Goal: Task Accomplishment & Management: Complete application form

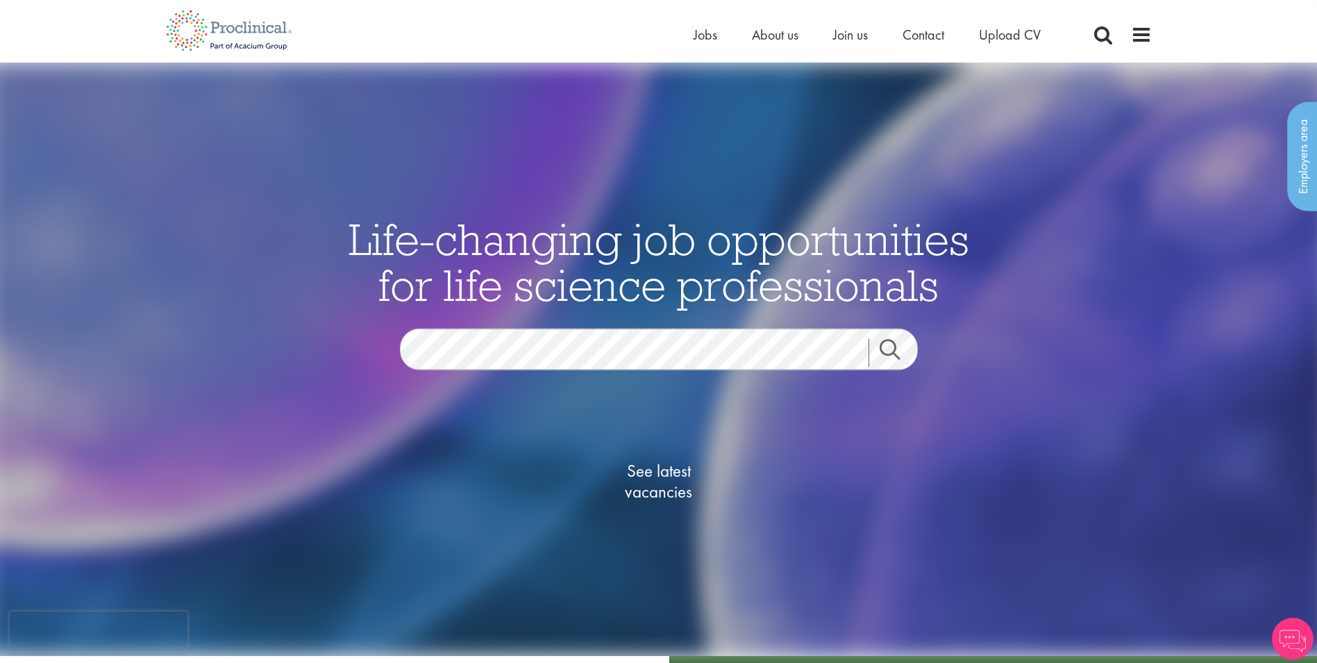
click at [878, 348] on link "Search" at bounding box center [899, 352] width 60 height 28
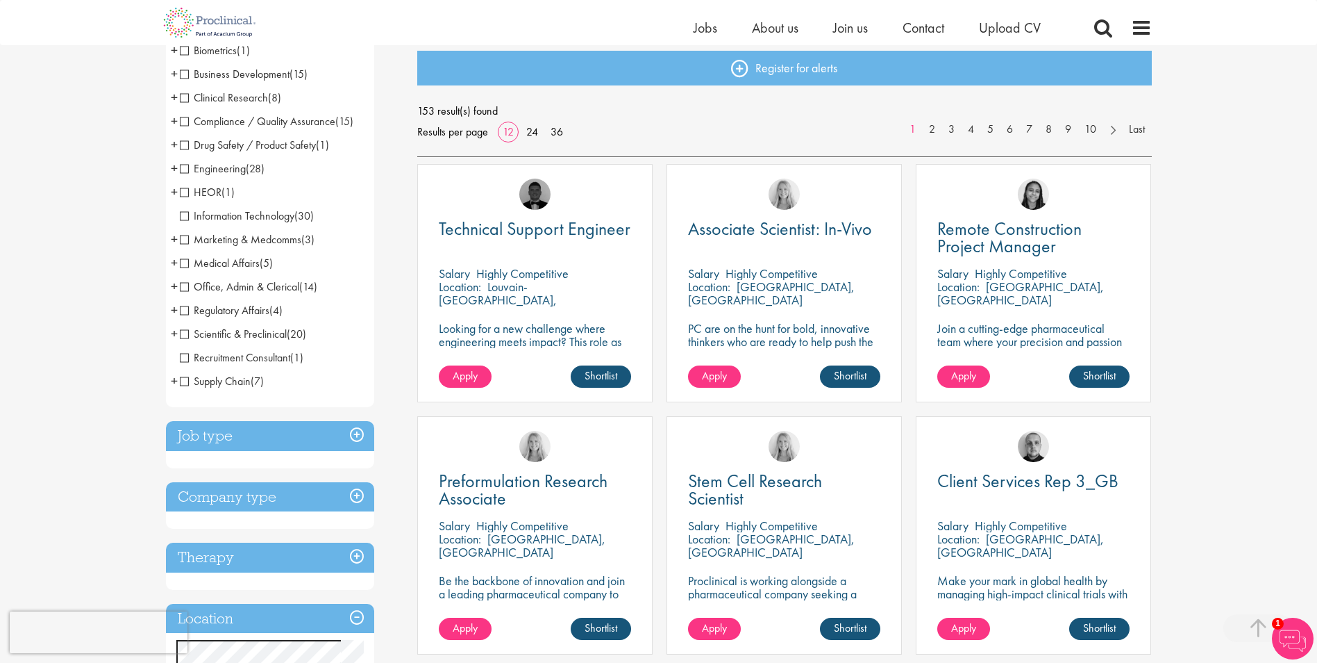
scroll to position [347, 0]
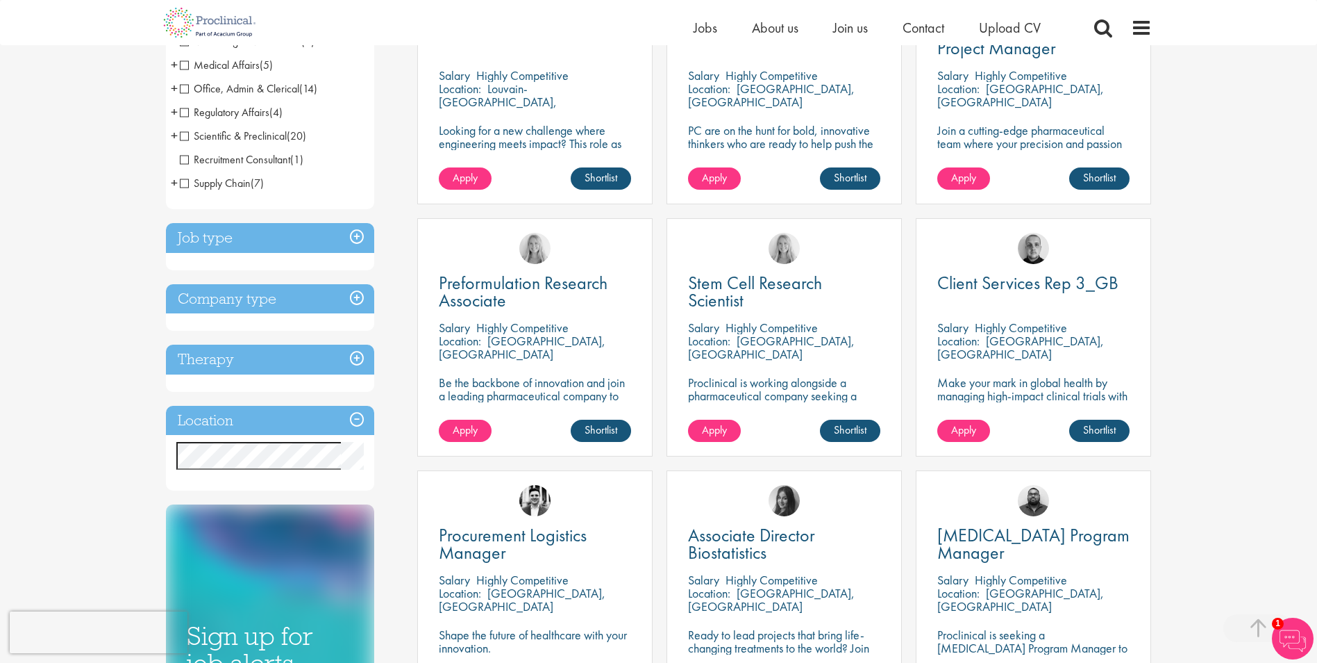
click at [356, 243] on h3 "Job type" at bounding box center [270, 238] width 208 height 30
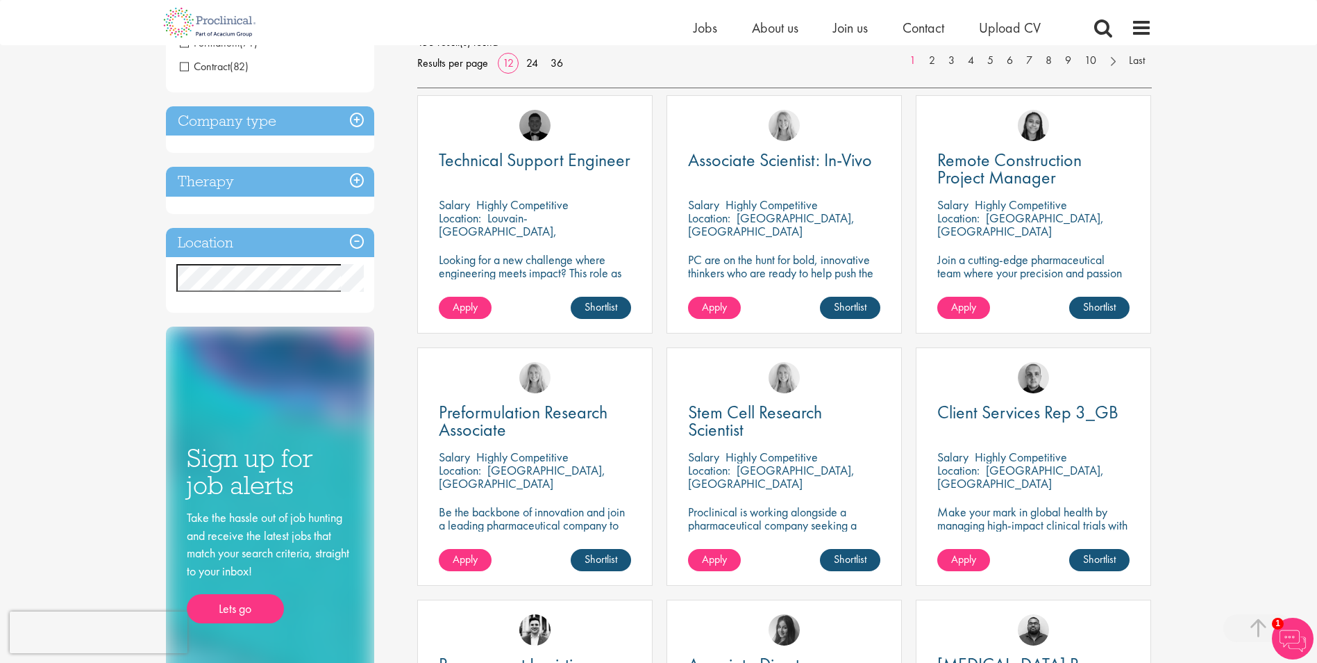
scroll to position [69, 0]
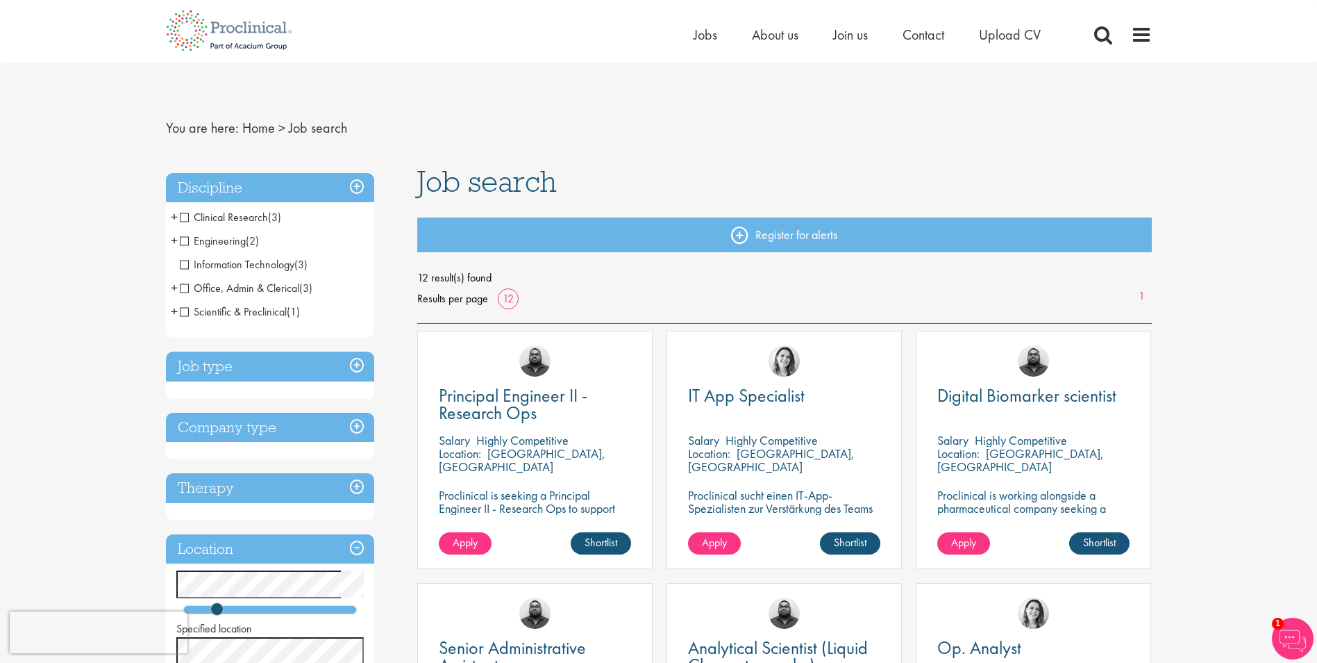
click at [184, 291] on span "Office, Admin & Clerical" at bounding box center [239, 288] width 119 height 15
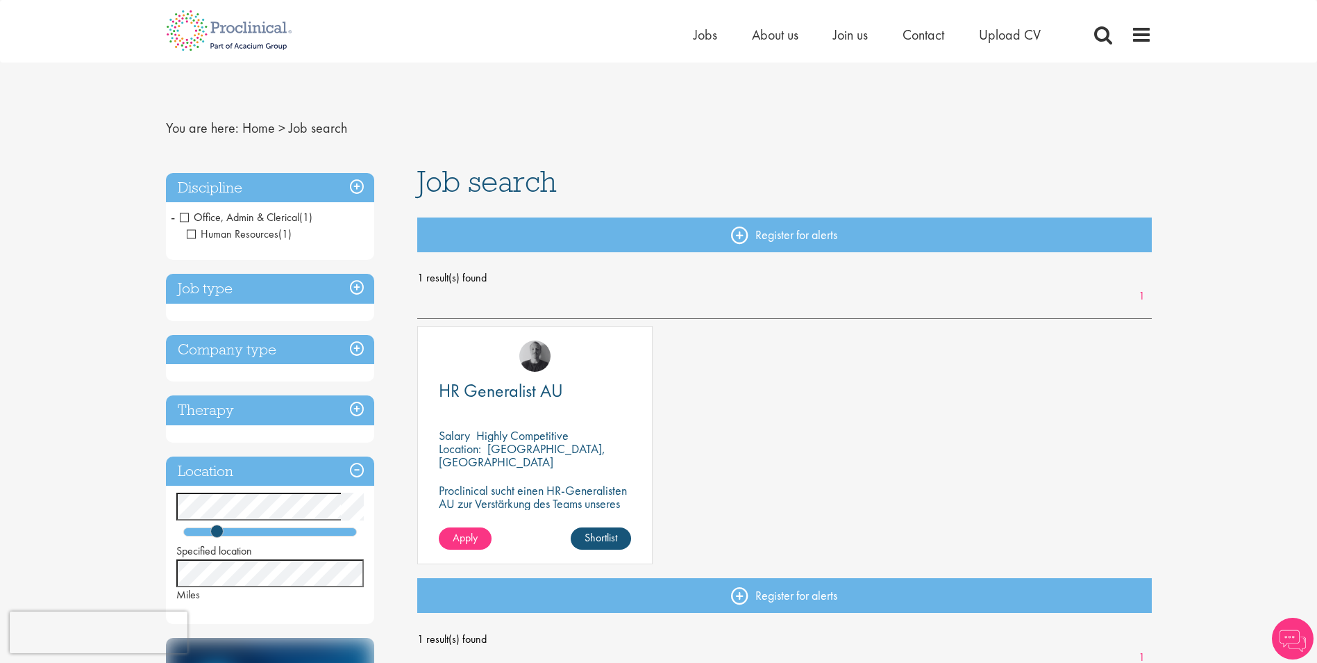
click at [181, 219] on span "Office, Admin & Clerical" at bounding box center [239, 217] width 119 height 15
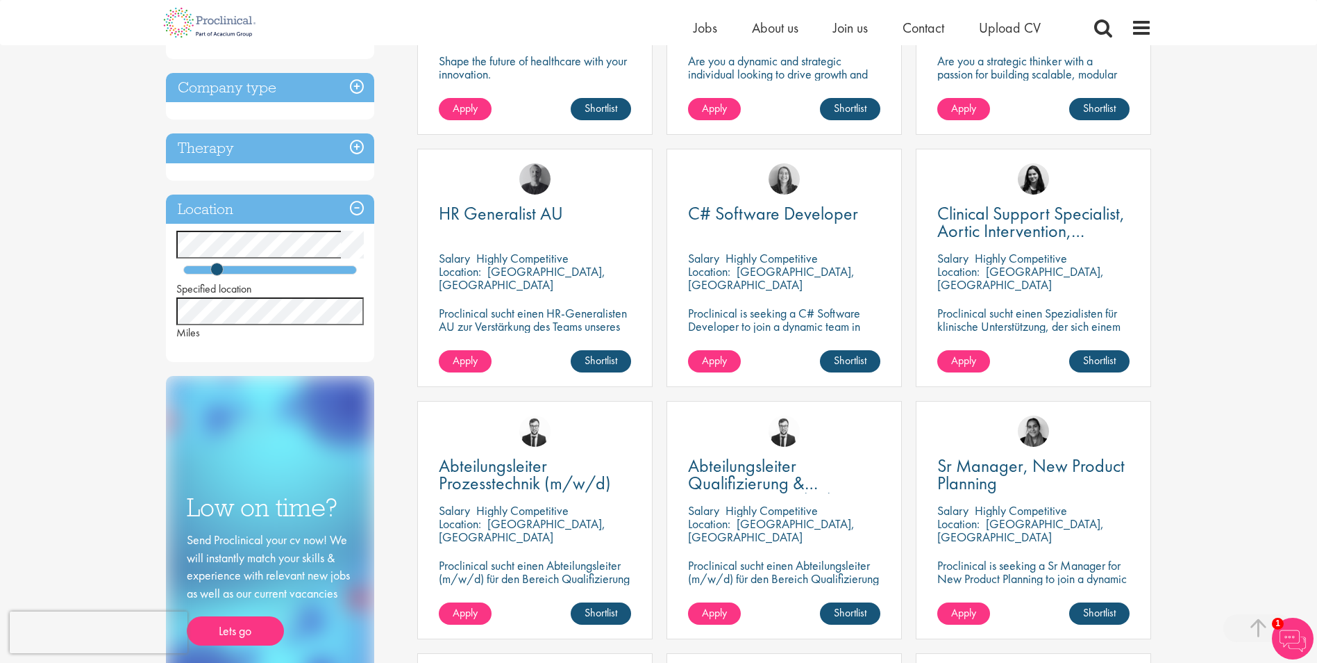
scroll to position [903, 0]
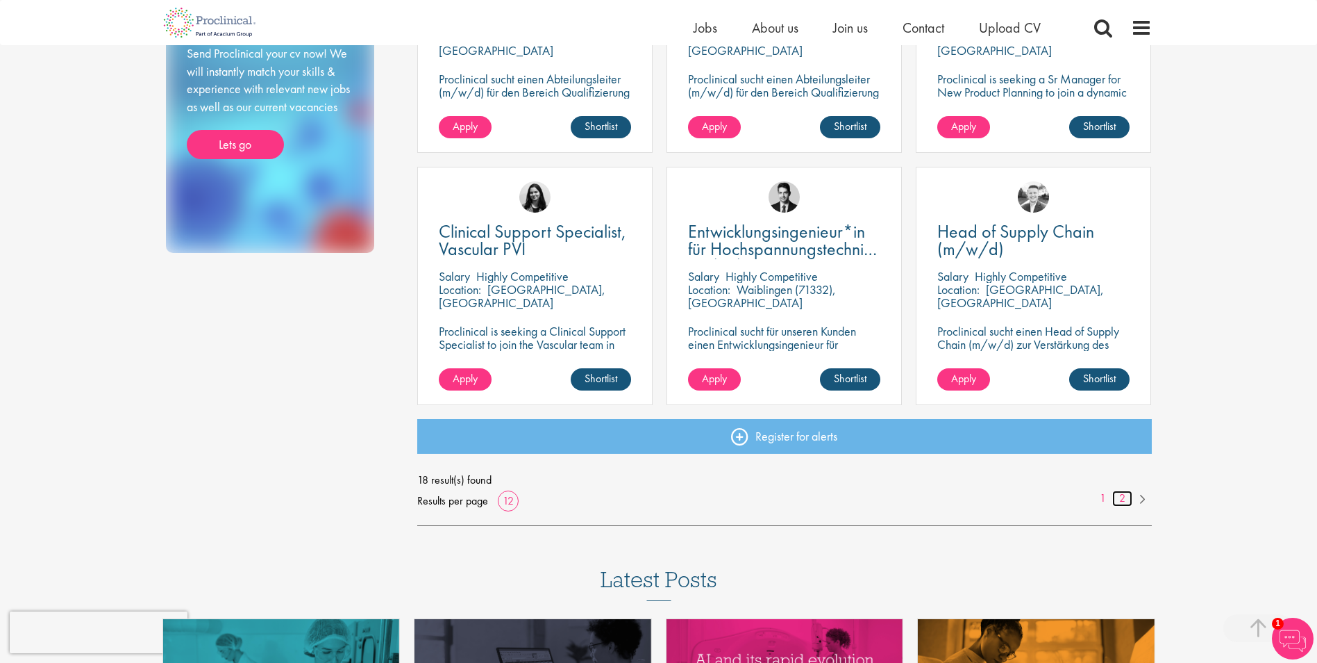
click at [1123, 492] on link "2" at bounding box center [1123, 498] width 20 height 16
